Goal: Transaction & Acquisition: Obtain resource

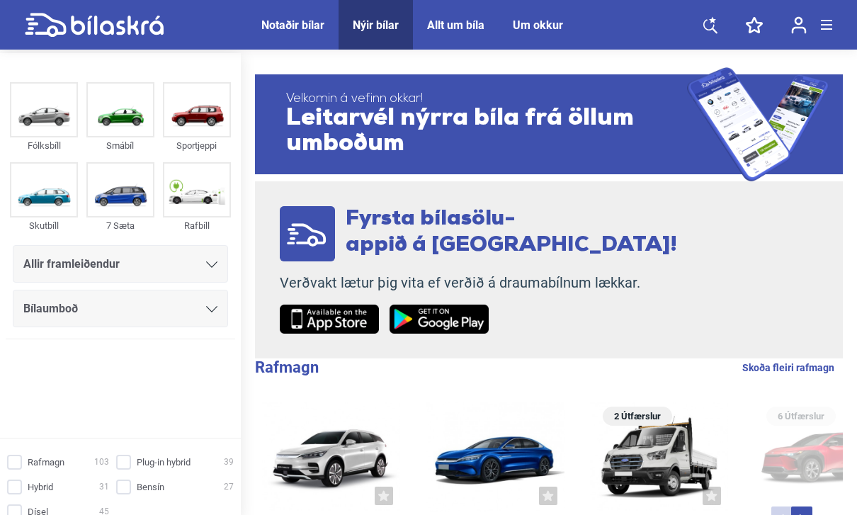
click at [191, 194] on img at bounding box center [196, 190] width 65 height 52
checkbox input "true"
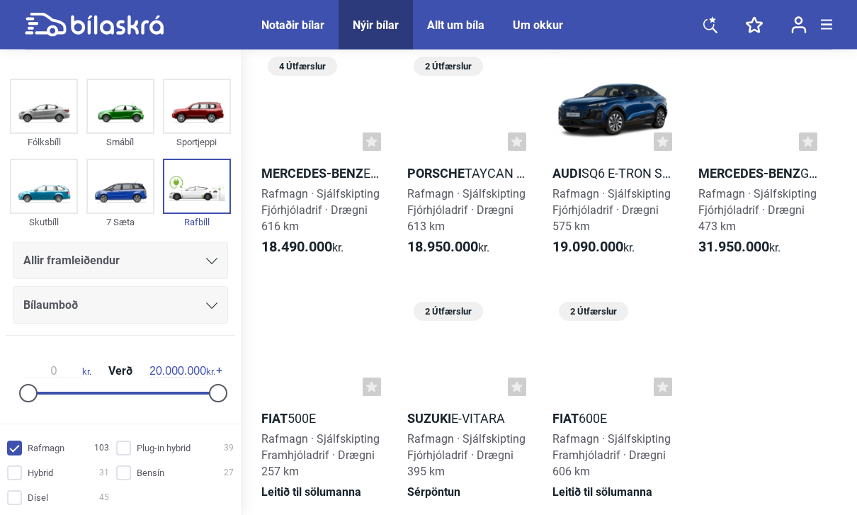
scroll to position [6019, 0]
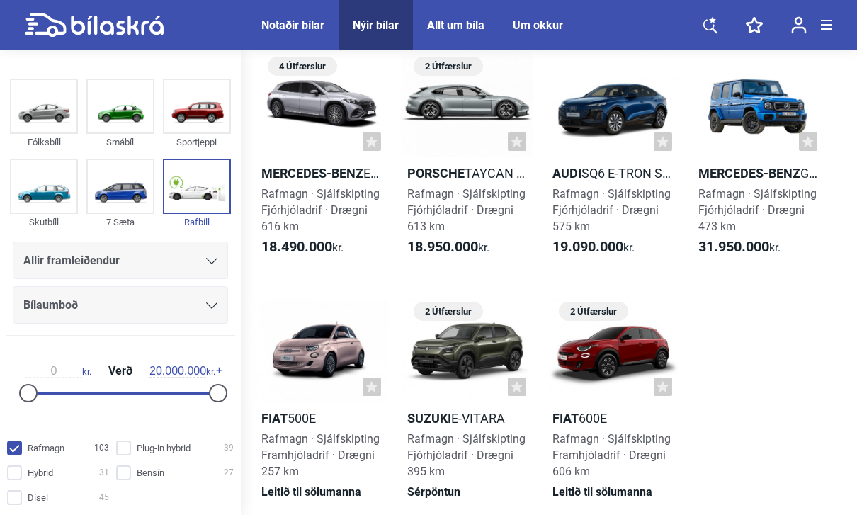
click at [430, 358] on div at bounding box center [467, 350] width 133 height 106
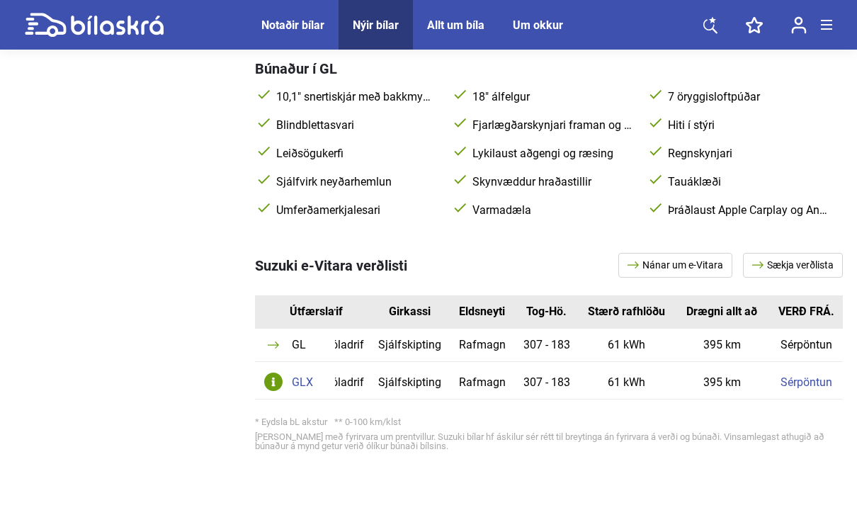
scroll to position [0, 48]
click at [811, 256] on link "Sækja verðlista" at bounding box center [793, 265] width 100 height 25
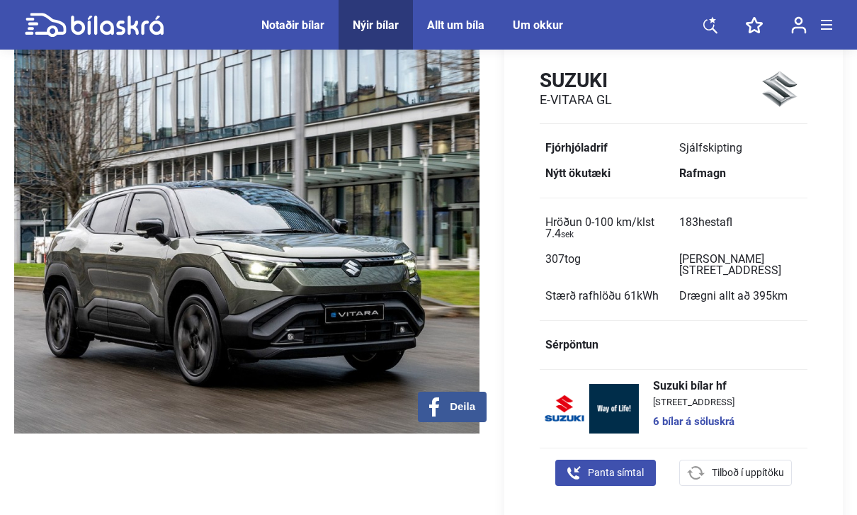
scroll to position [0, 0]
